Goal: Information Seeking & Learning: Learn about a topic

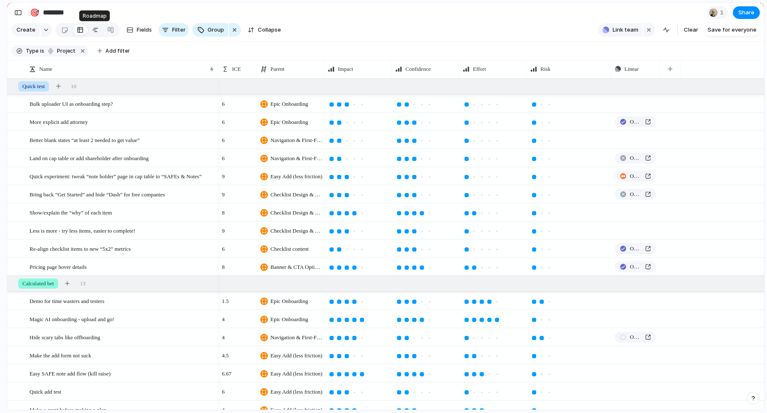
click at [97, 32] on link at bounding box center [95, 29] width 15 height 13
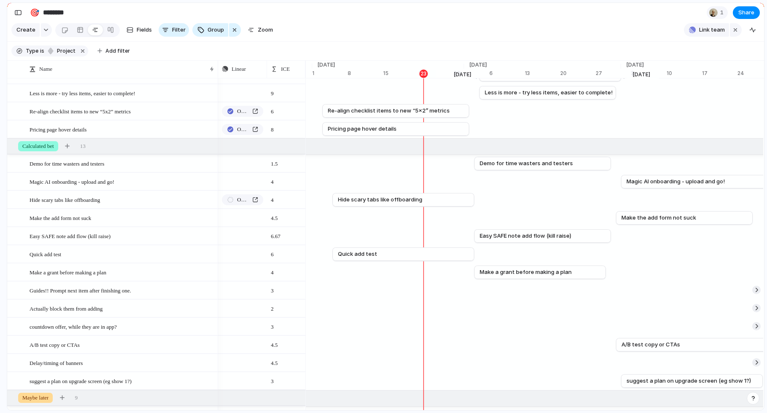
scroll to position [139, 0]
click at [634, 216] on span "Make the add form not suck" at bounding box center [662, 217] width 75 height 8
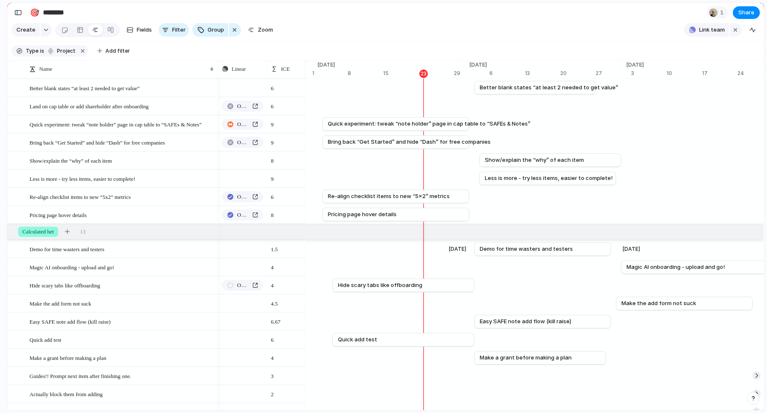
scroll to position [53, 0]
drag, startPoint x: 634, startPoint y: 304, endPoint x: 641, endPoint y: 304, distance: 6.3
click at [641, 304] on span "Make the add form not suck" at bounding box center [665, 303] width 75 height 8
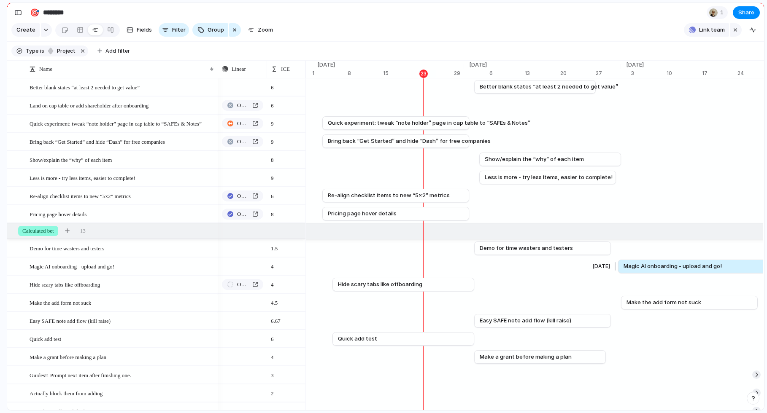
click at [636, 266] on span "Magic AI onboarding - upload and go!" at bounding box center [672, 266] width 98 height 8
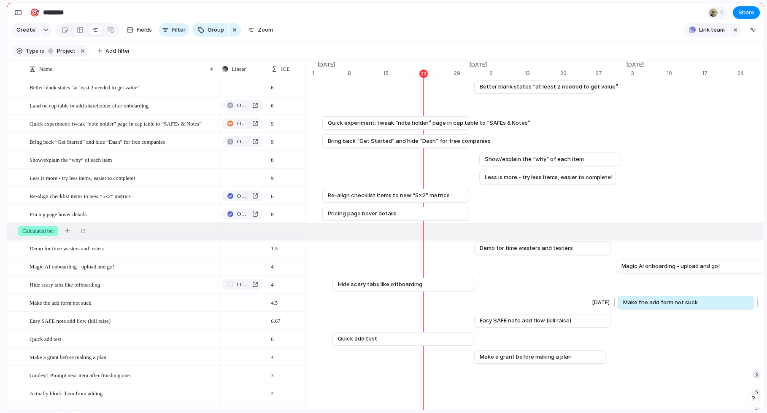
click at [634, 302] on span "Make the add form not suck" at bounding box center [660, 303] width 75 height 8
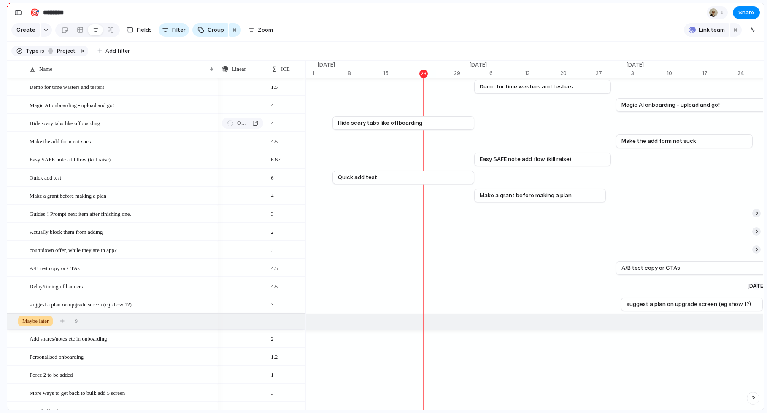
scroll to position [215, 0]
drag, startPoint x: 653, startPoint y: 301, endPoint x: 649, endPoint y: 302, distance: 4.7
click at [649, 302] on span "suggest a plan on upgrade screen (eg show 1?)" at bounding box center [684, 303] width 124 height 8
